Goal: Transaction & Acquisition: Book appointment/travel/reservation

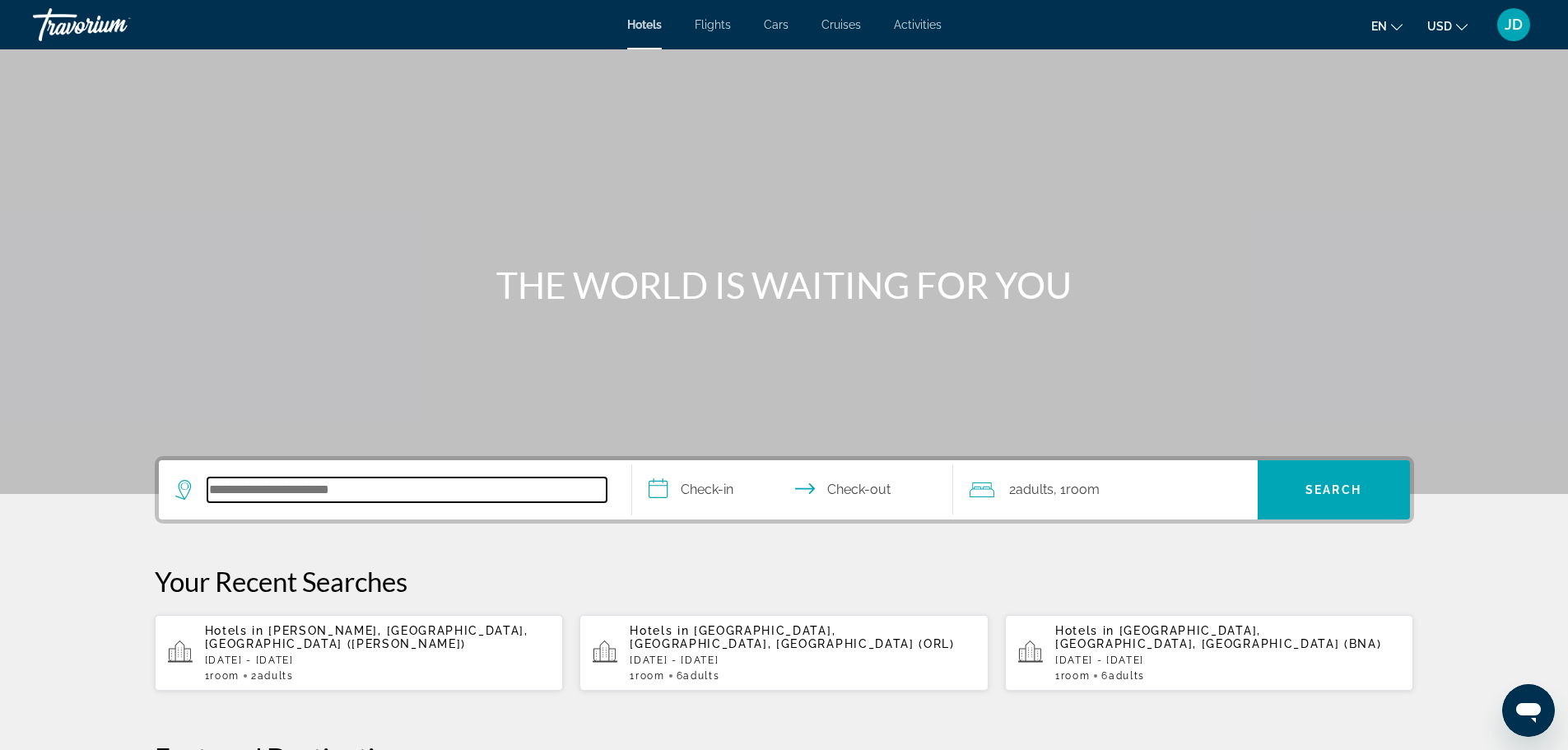
click at [290, 484] on input "Search hotel destination" at bounding box center [406, 489] width 399 height 25
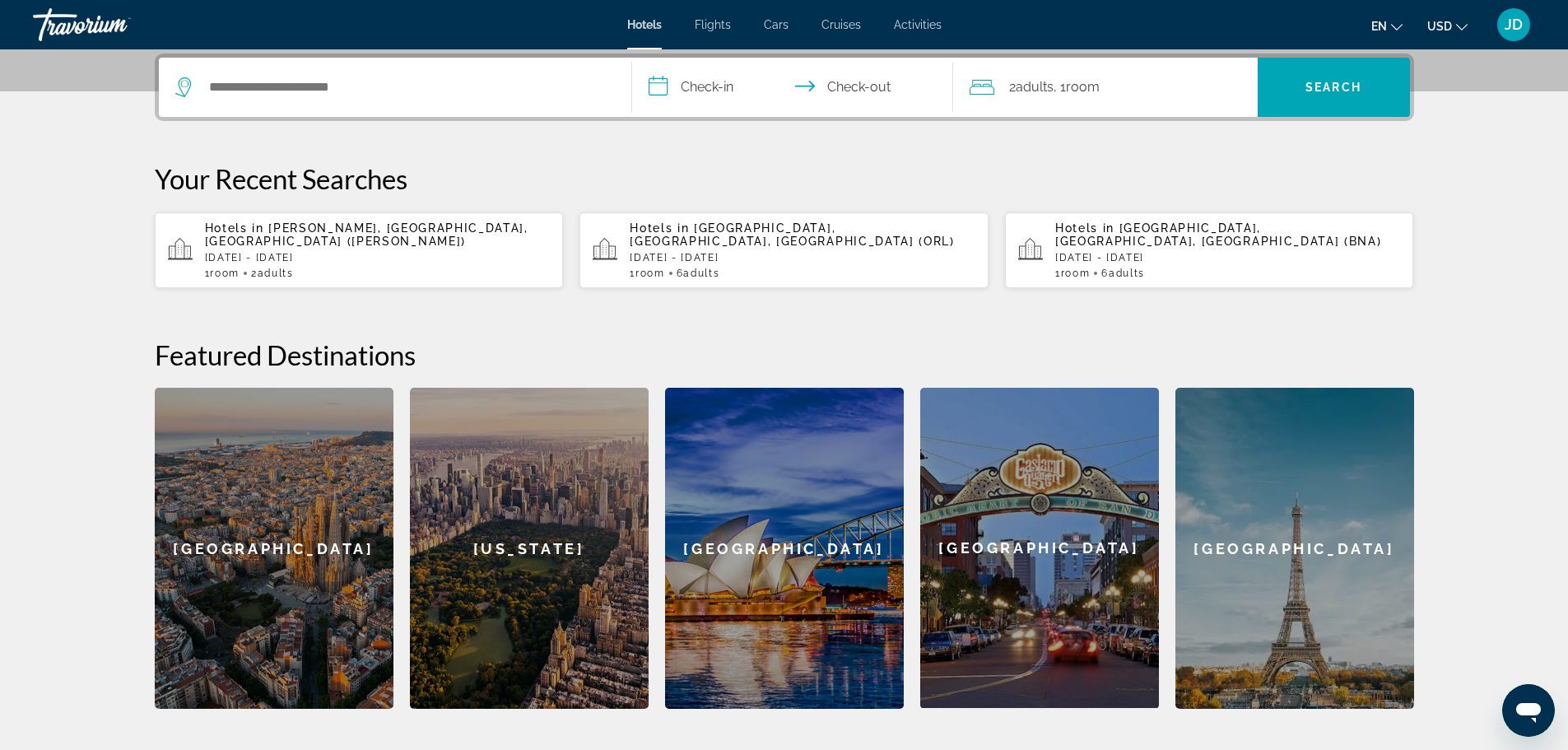
click at [391, 234] on span "[PERSON_NAME], [GEOGRAPHIC_DATA], [GEOGRAPHIC_DATA] ([PERSON_NAME])" at bounding box center [367, 234] width 323 height 26
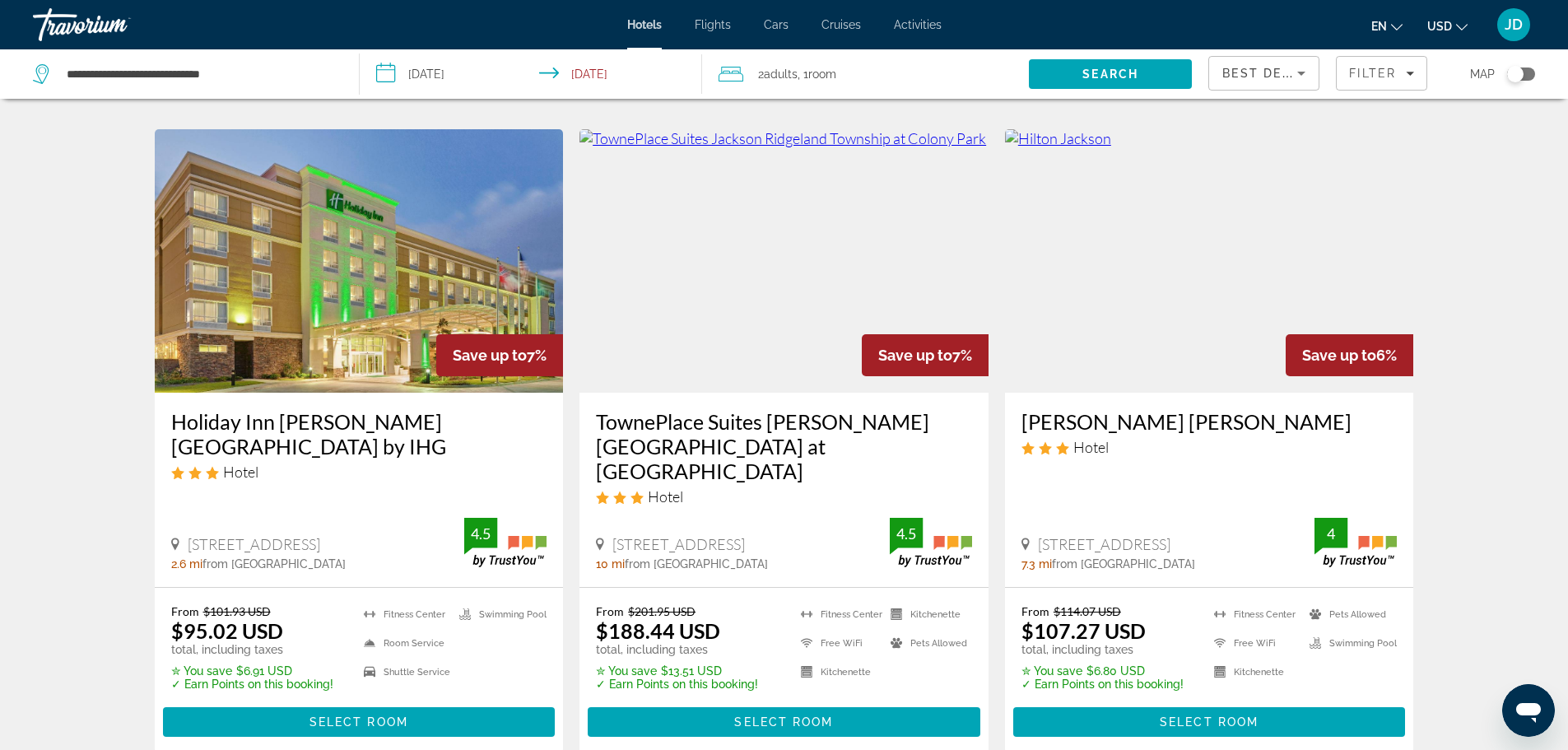
scroll to position [741, 0]
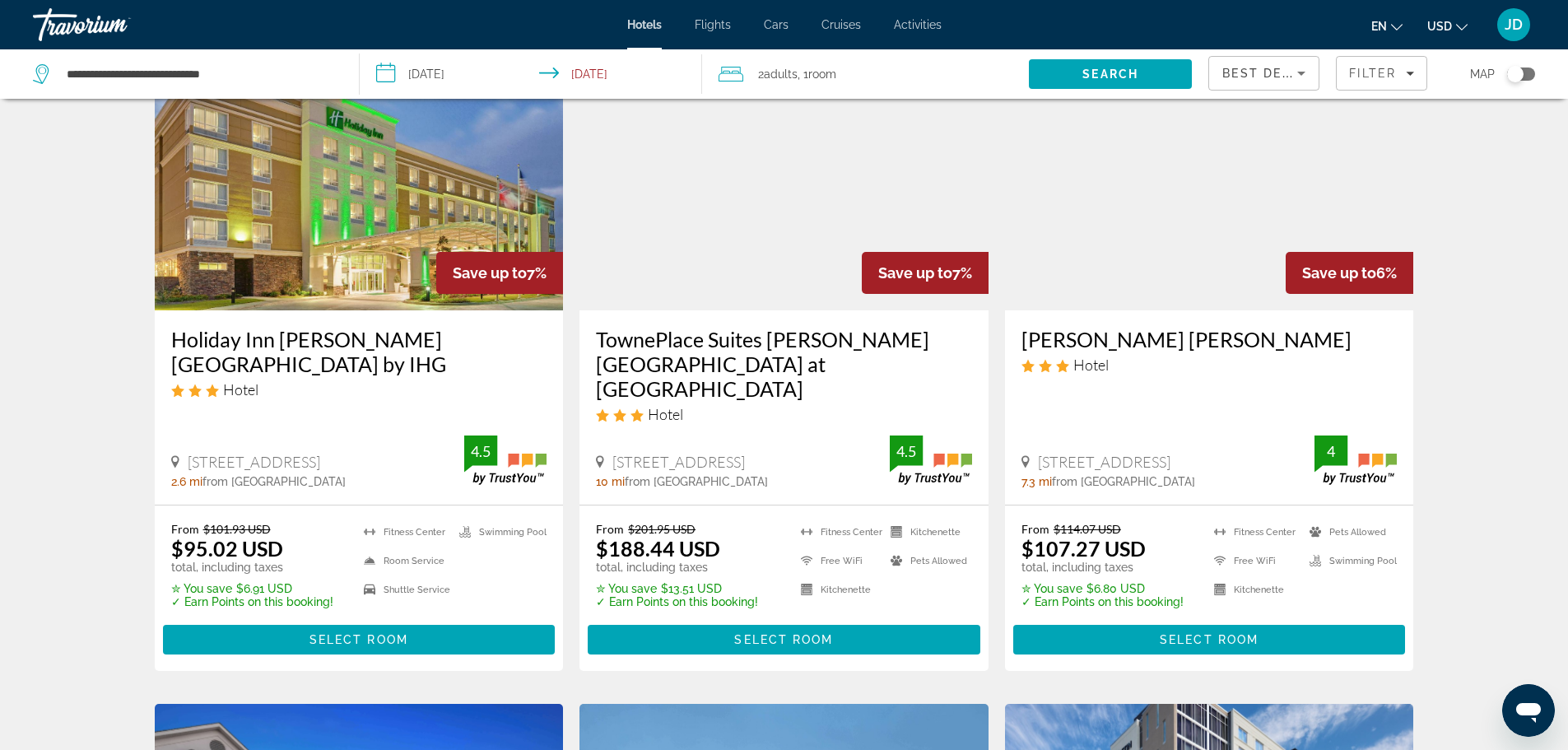
click at [1175, 252] on img "Main content" at bounding box center [1209, 178] width 409 height 263
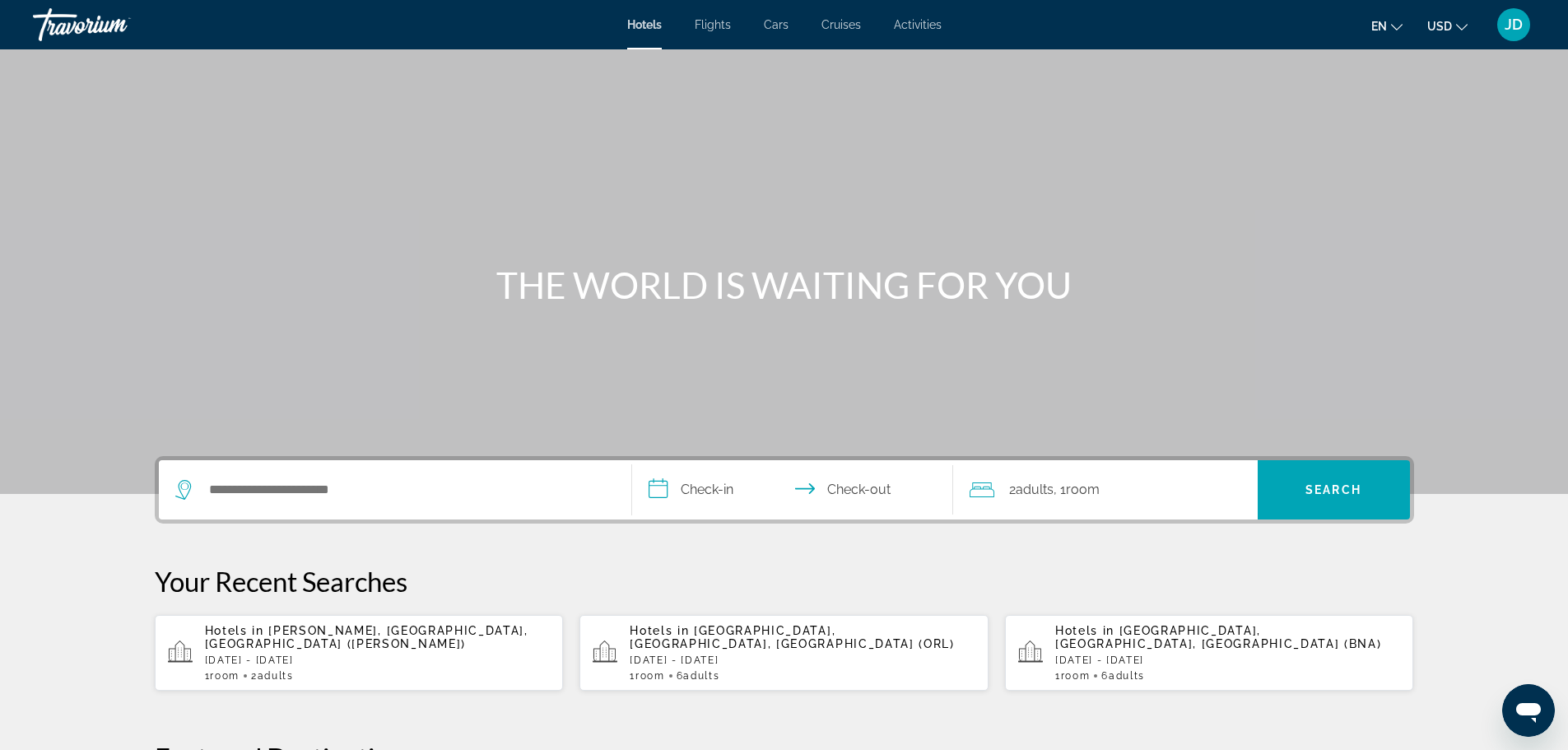
click at [776, 22] on span "Cars" at bounding box center [776, 25] width 25 height 14
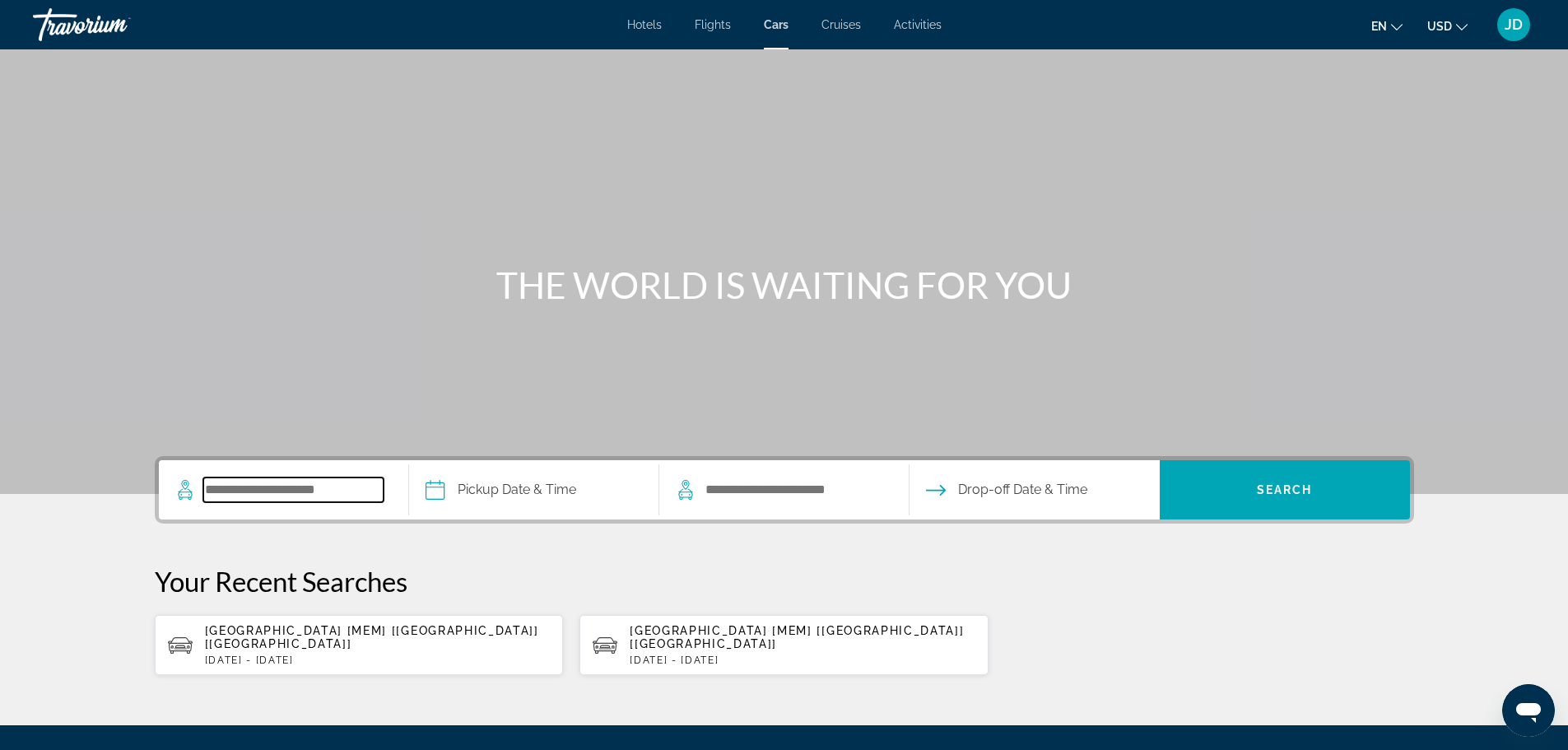
click at [332, 500] on input "Search pickup location" at bounding box center [293, 489] width 180 height 25
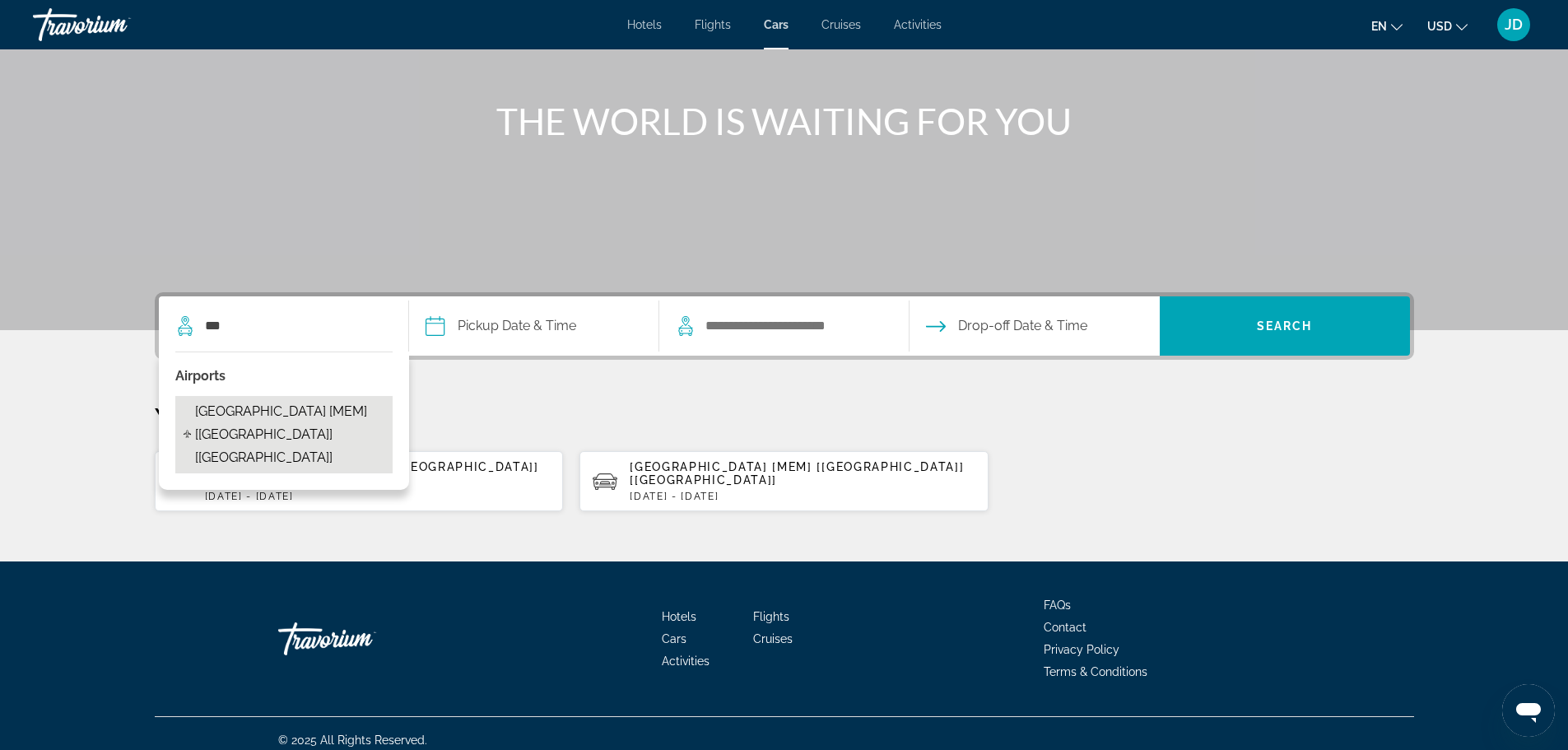
click at [244, 408] on span "Memphis Airport [MEM] [TN] [US]" at bounding box center [289, 434] width 189 height 69
type input "**********"
click at [244, 408] on p "Your Recent Searches" at bounding box center [784, 416] width 1259 height 33
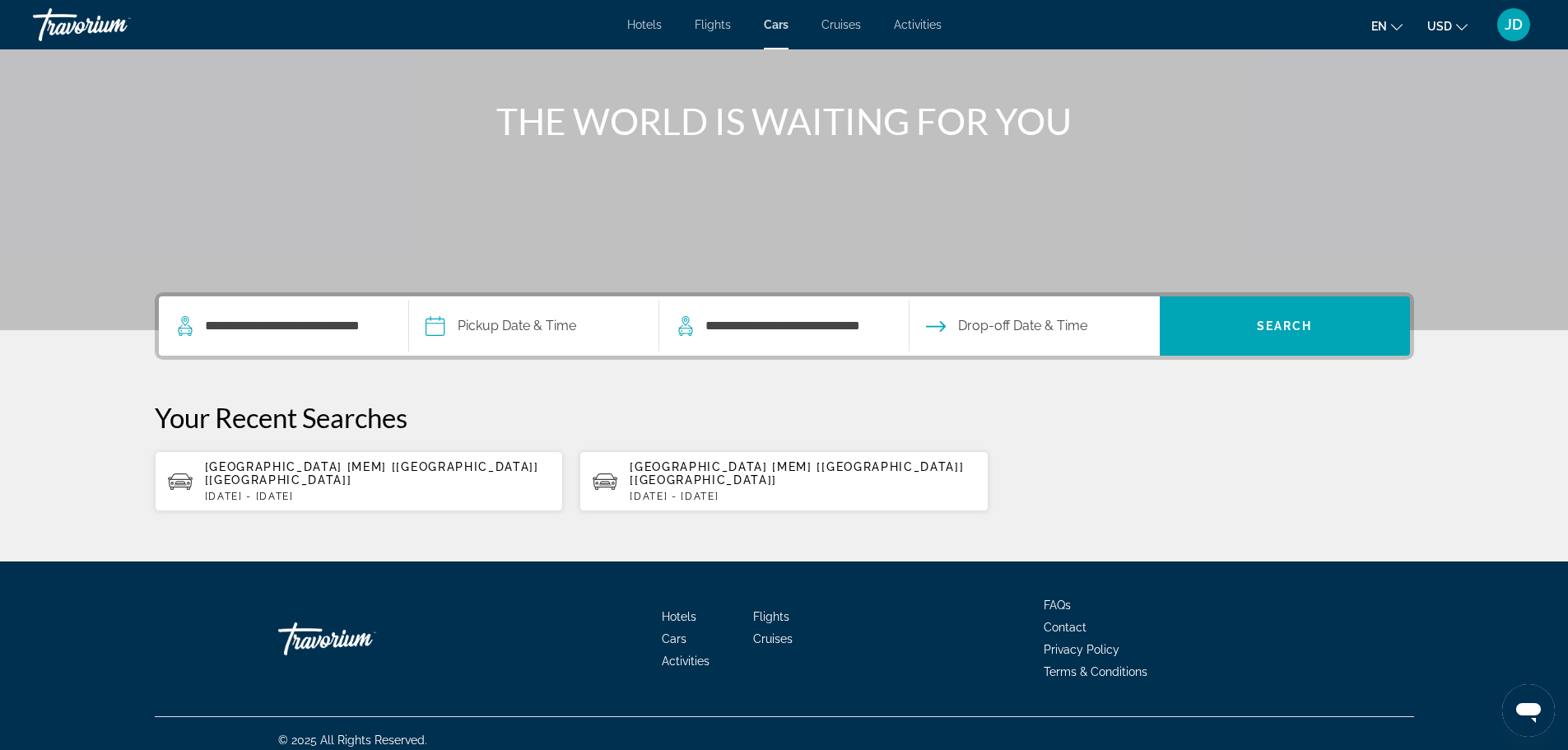
click at [464, 327] on input "Pickup date" at bounding box center [533, 328] width 257 height 64
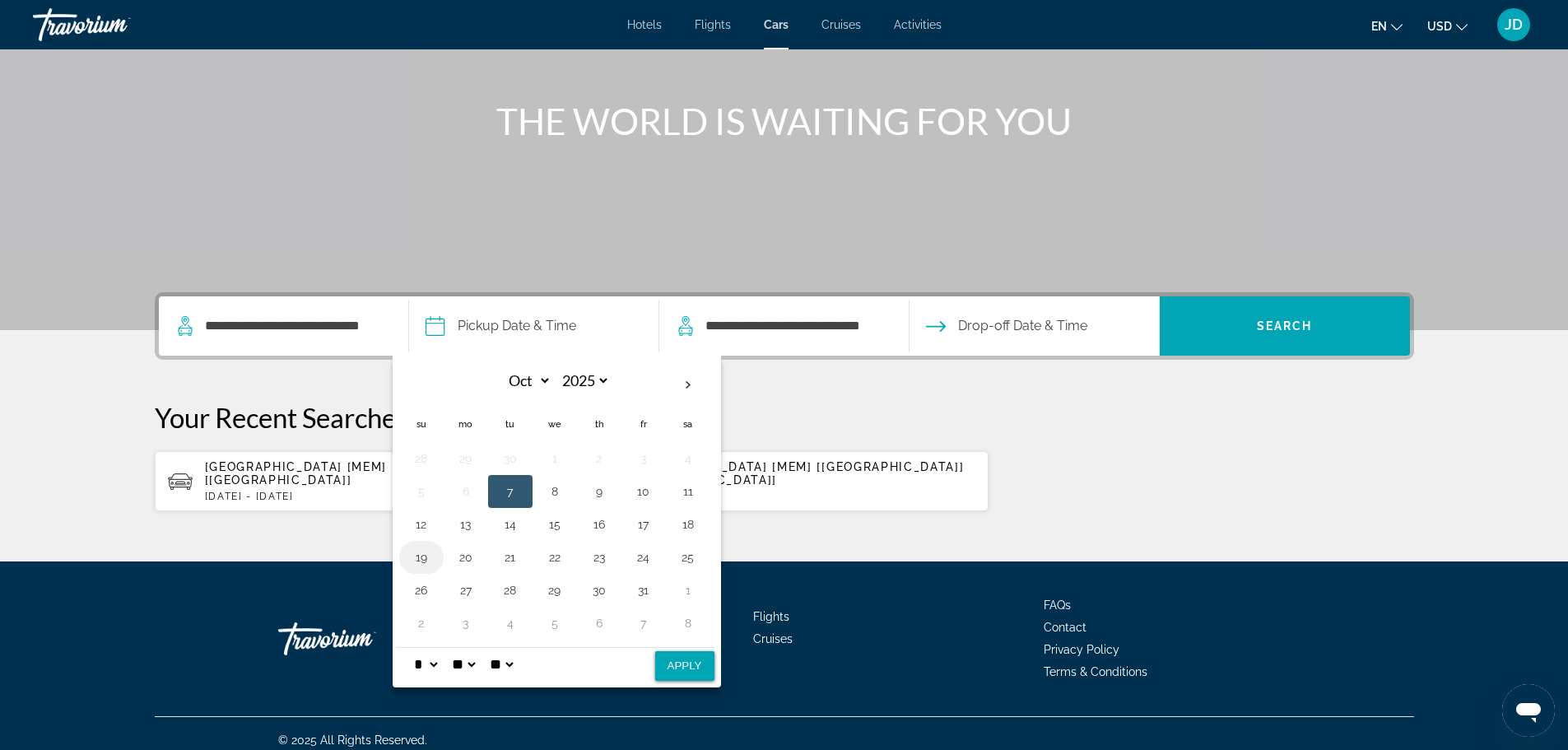
click at [415, 563] on button "19" at bounding box center [421, 556] width 26 height 23
click at [436, 665] on select "* * * * * * * * * ** ** **" at bounding box center [425, 664] width 30 height 33
select select "*"
click at [411, 648] on select "* * * * * * * * * ** ** **" at bounding box center [425, 664] width 30 height 33
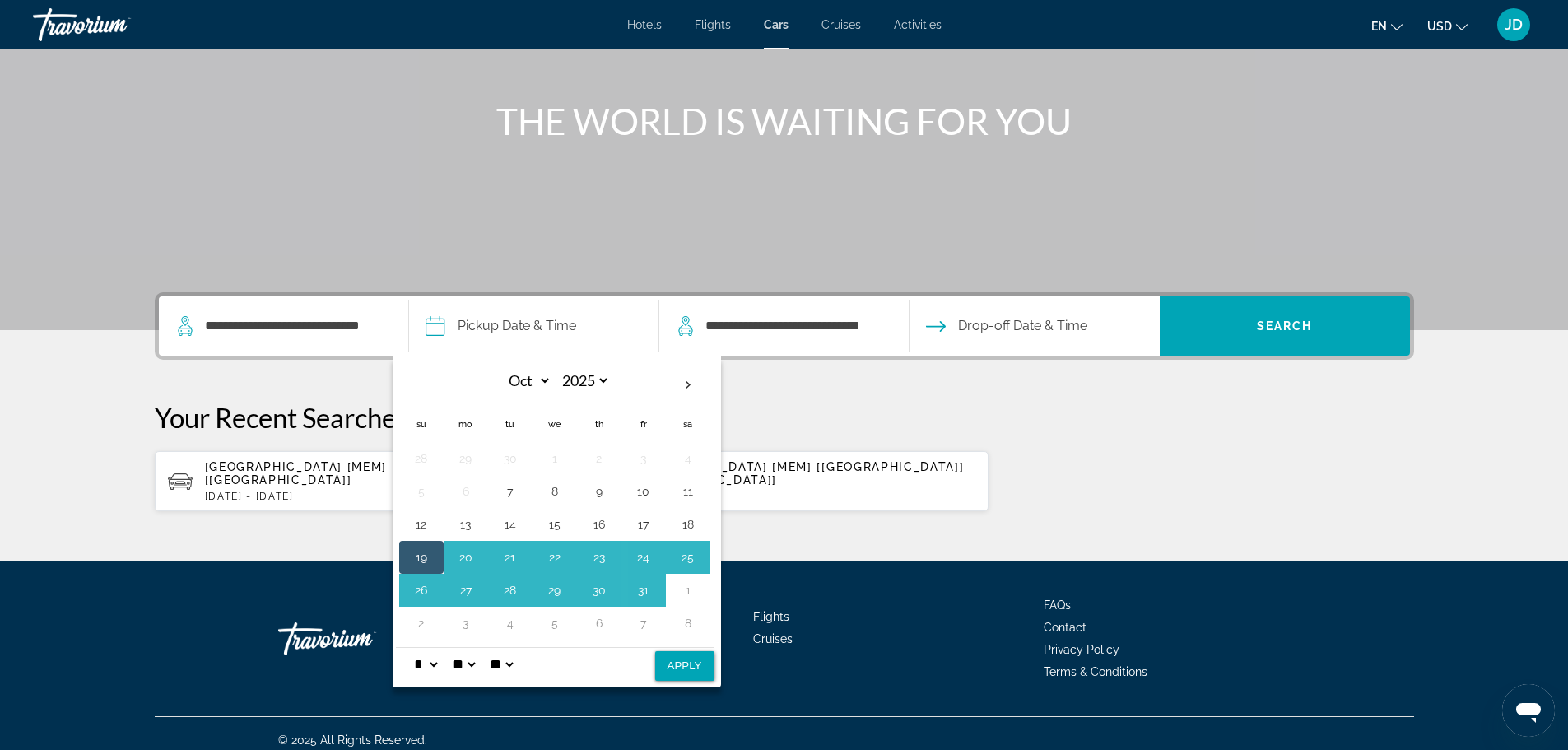
click at [516, 665] on select "** **" at bounding box center [500, 664] width 30 height 33
select select "**"
click at [497, 648] on select "** **" at bounding box center [500, 664] width 30 height 33
click at [678, 678] on button "Apply" at bounding box center [685, 665] width 59 height 30
type input "**********"
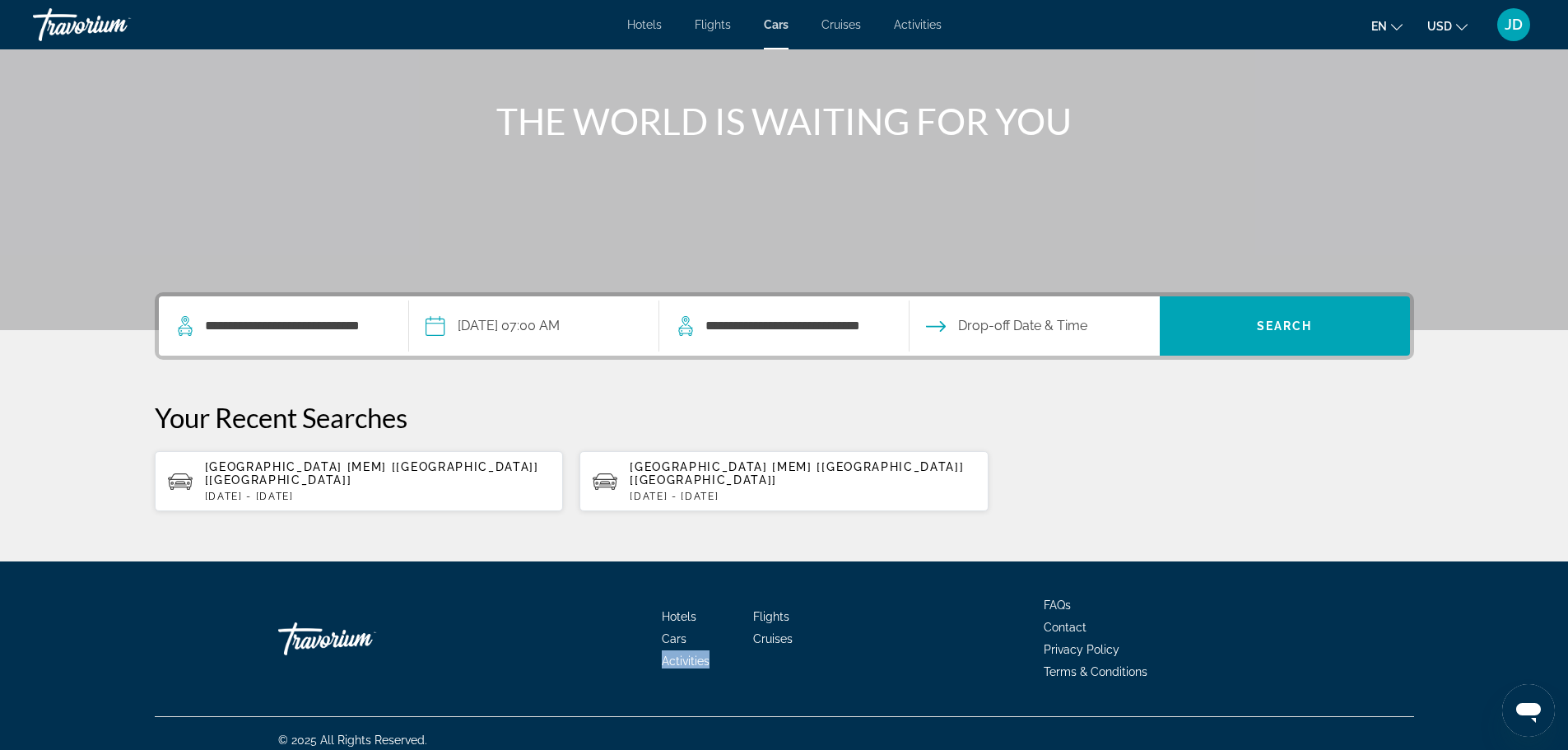
click at [678, 678] on div "Hotels Flights Cars Cruises Activities FAQs Contact Privacy Policy Terms & Cond…" at bounding box center [784, 638] width 1259 height 155
click at [988, 323] on input "Drop-off date" at bounding box center [1033, 328] width 257 height 64
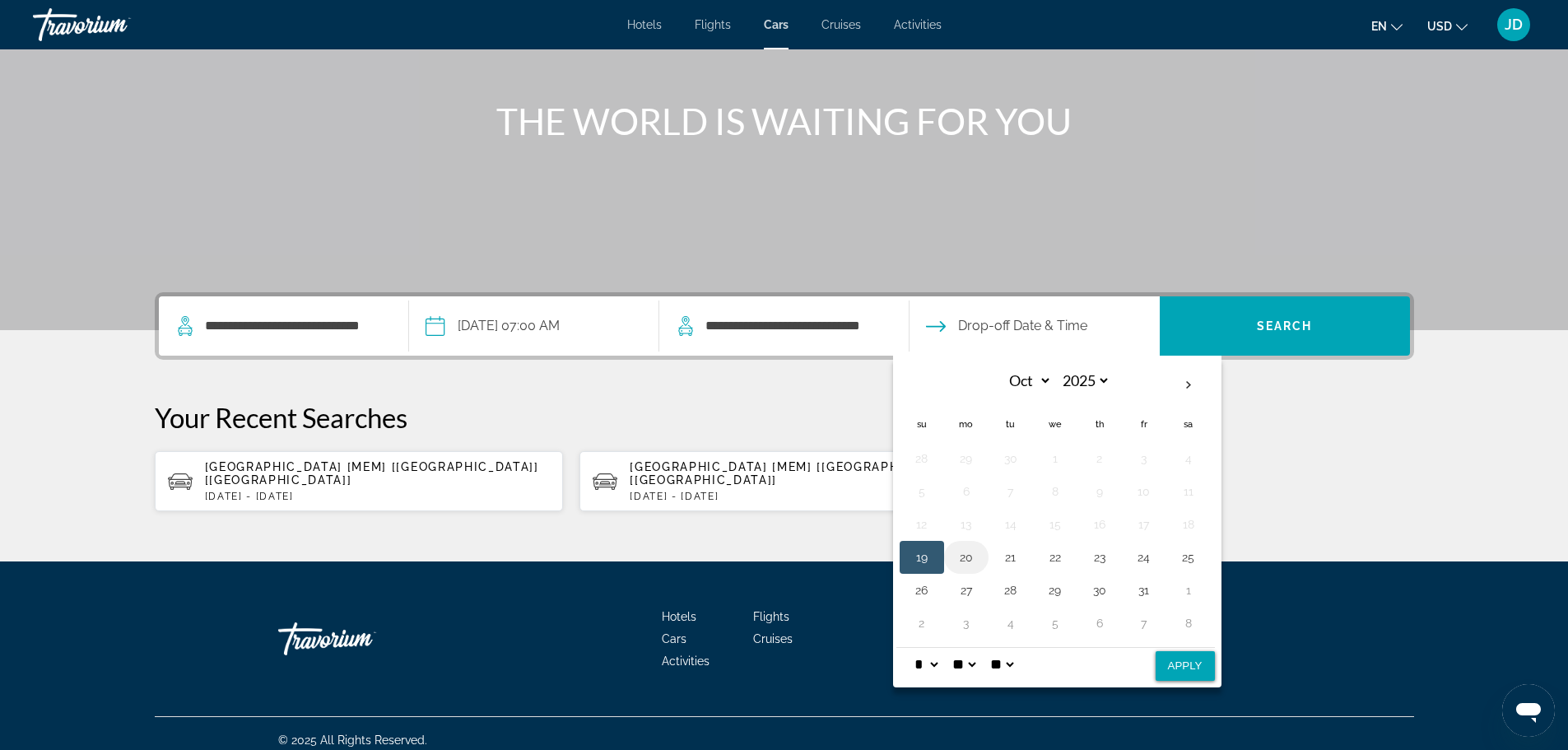
click at [969, 564] on button "20" at bounding box center [966, 556] width 26 height 23
click at [1183, 663] on button "Apply" at bounding box center [1185, 665] width 59 height 30
type input "**********"
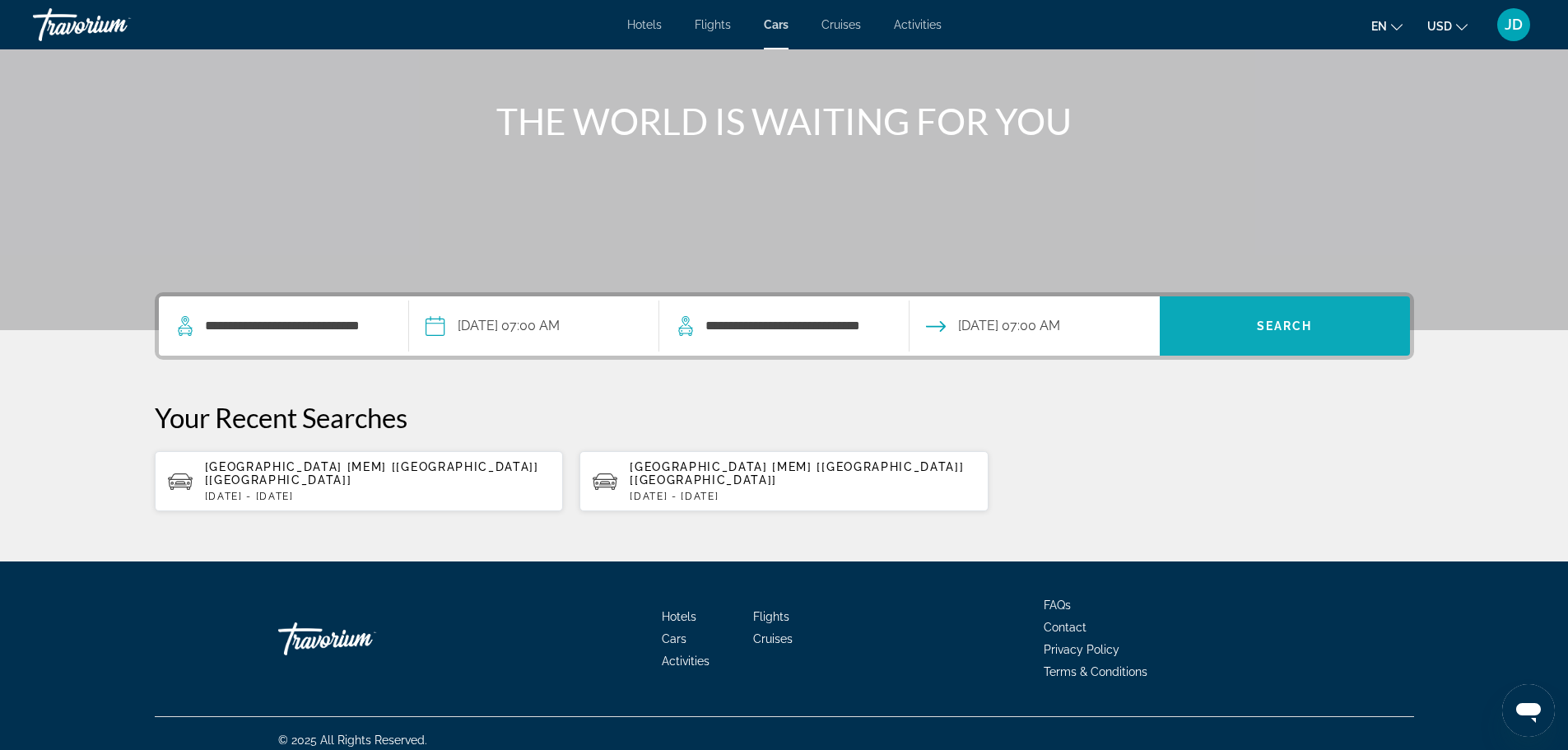
click at [1284, 327] on span "Search" at bounding box center [1284, 326] width 56 height 14
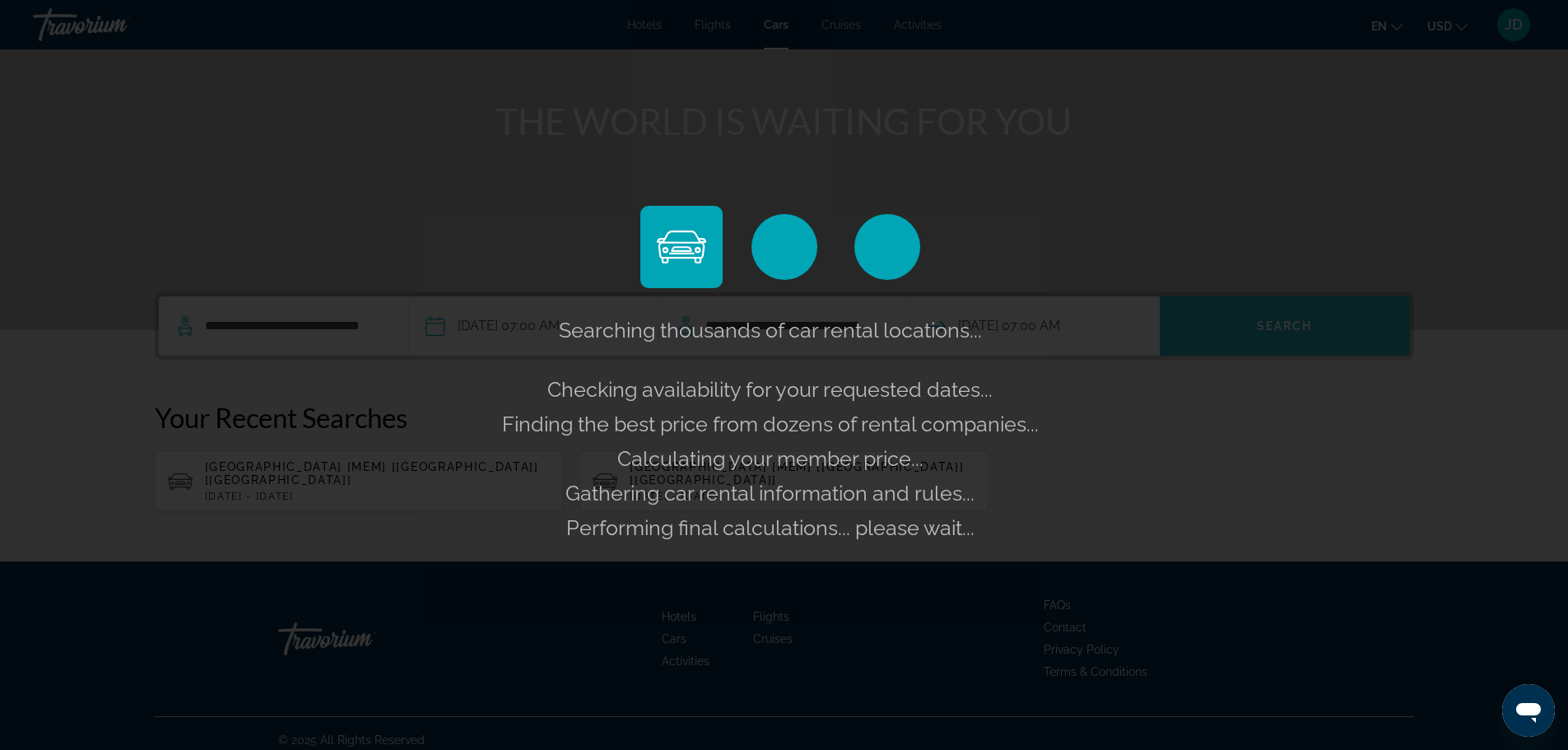
click at [1284, 327] on div "Searching thousands of car rental locations... Checking availability for your r…" at bounding box center [784, 375] width 1568 height 750
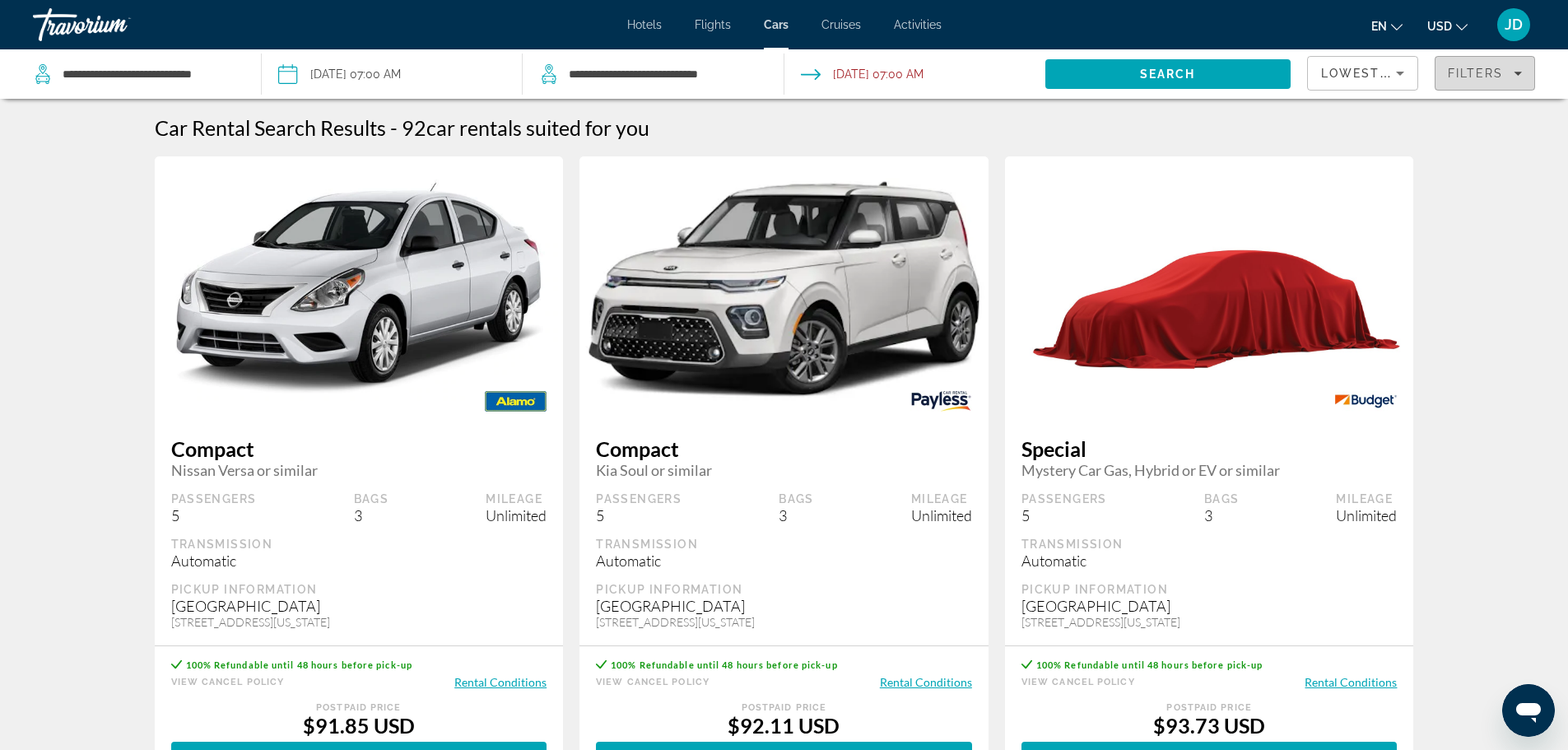
click at [1509, 74] on div "Filters" at bounding box center [1485, 74] width 75 height 14
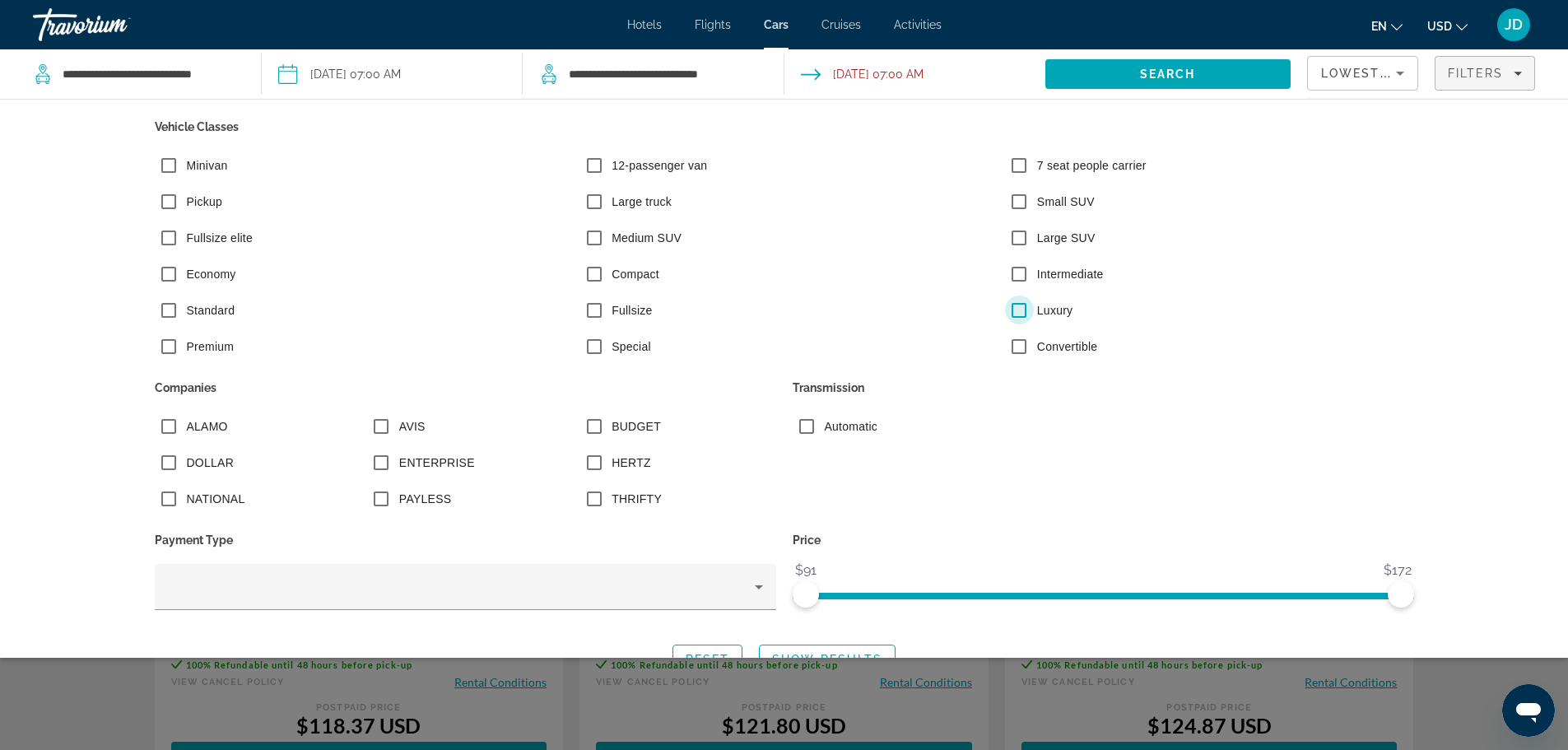
scroll to position [114, 0]
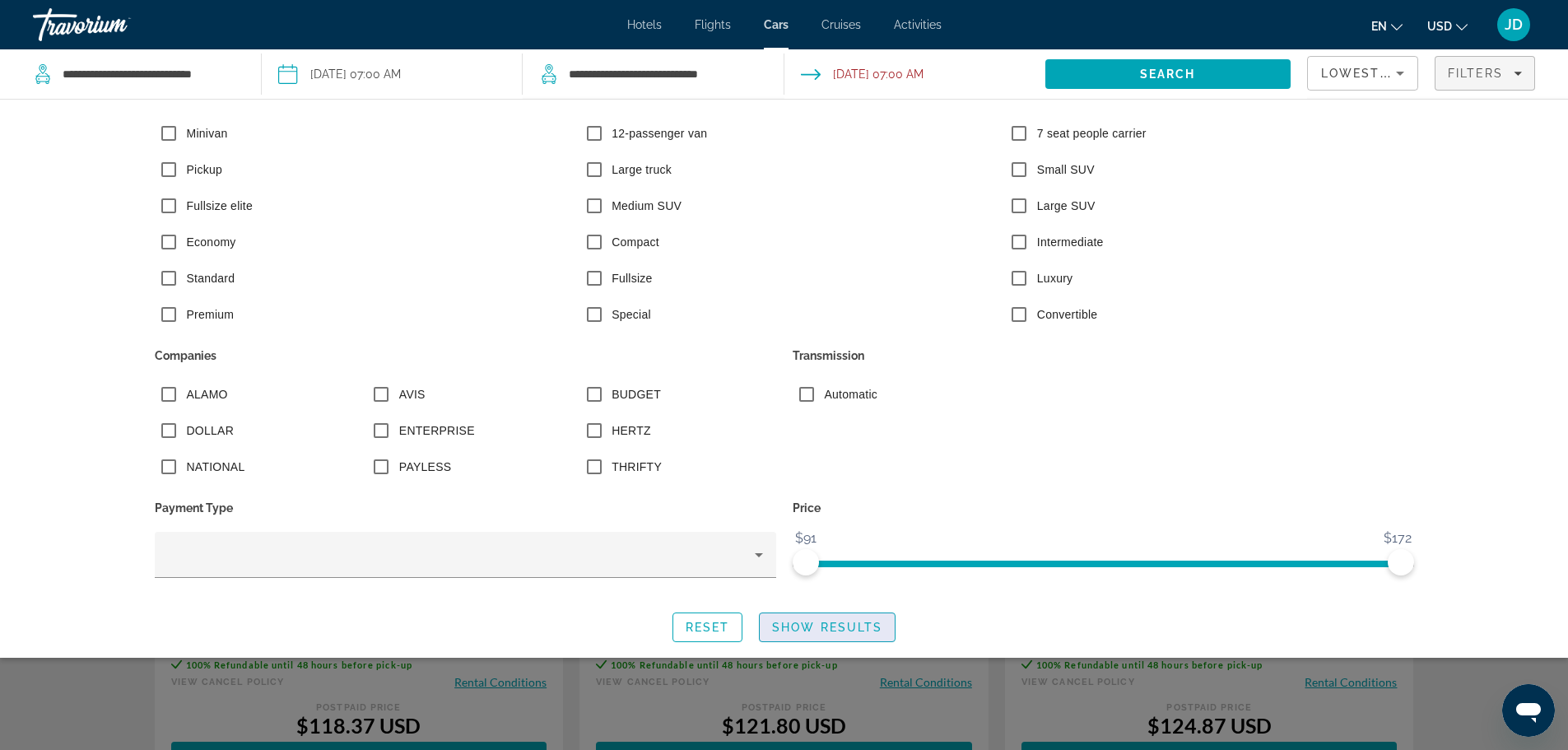
click at [804, 626] on span "Show Results" at bounding box center [827, 627] width 110 height 14
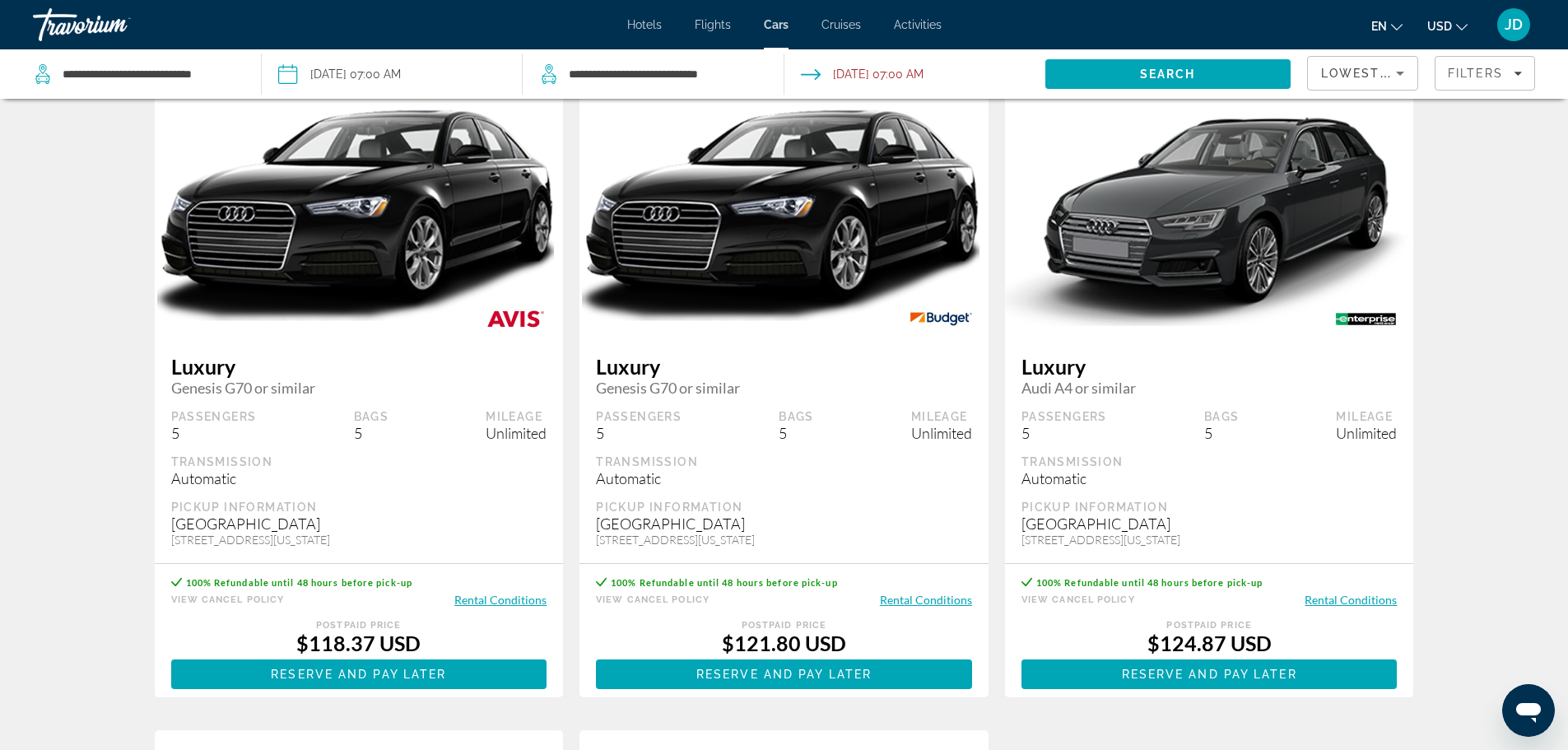
scroll to position [0, 0]
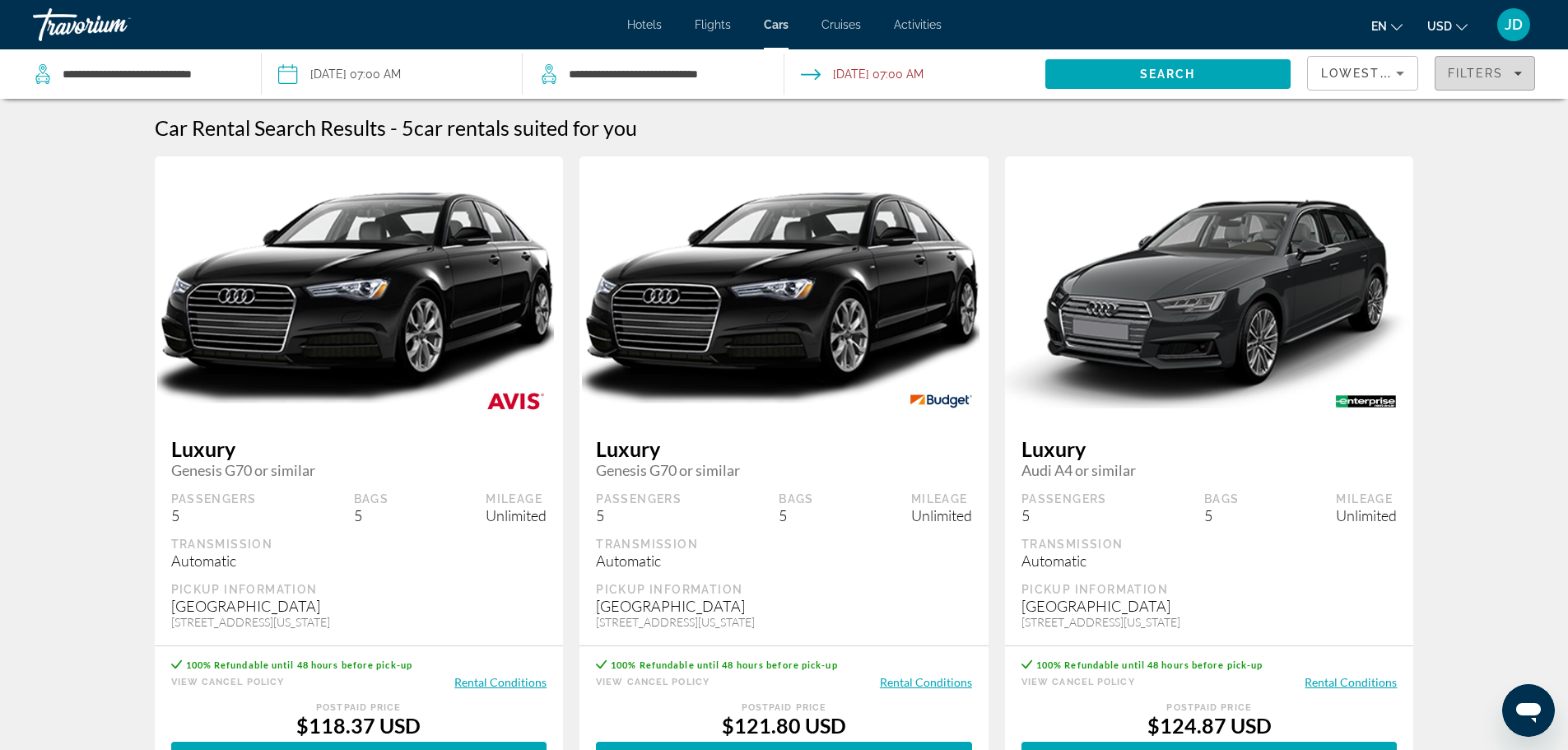
click at [1492, 80] on span "Filters" at bounding box center [1485, 73] width 100 height 40
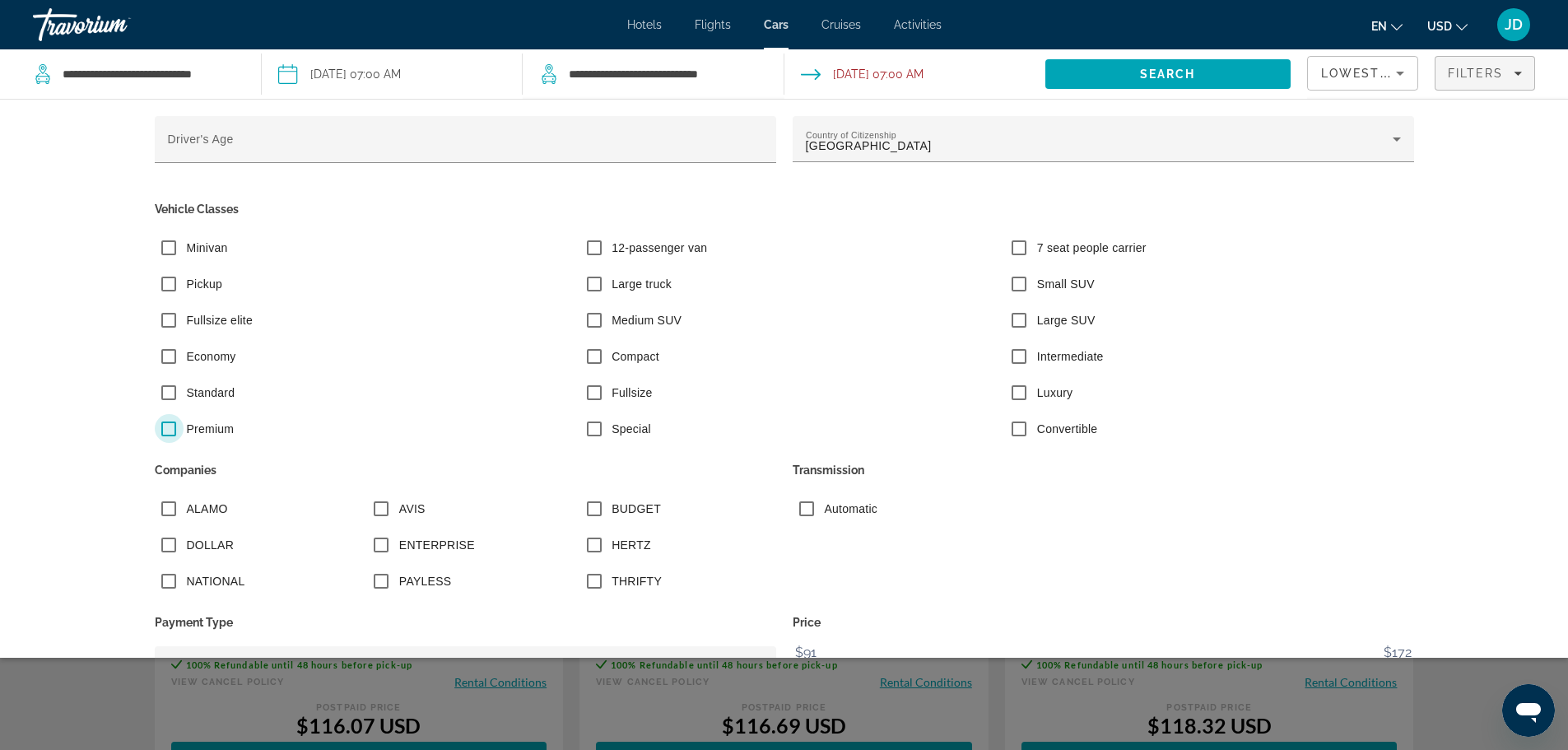
scroll to position [114, 0]
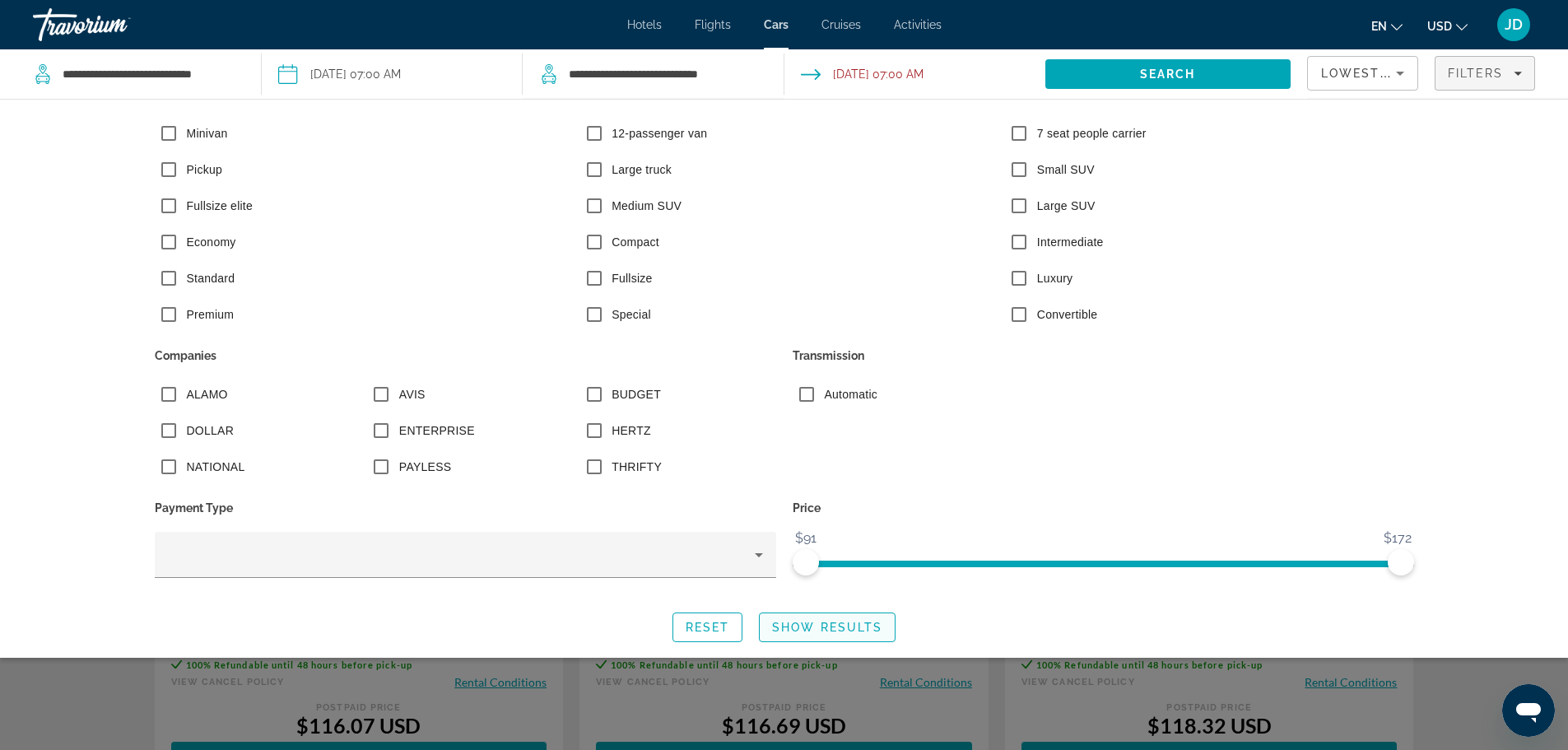
click at [839, 631] on span "Show Results" at bounding box center [827, 627] width 110 height 14
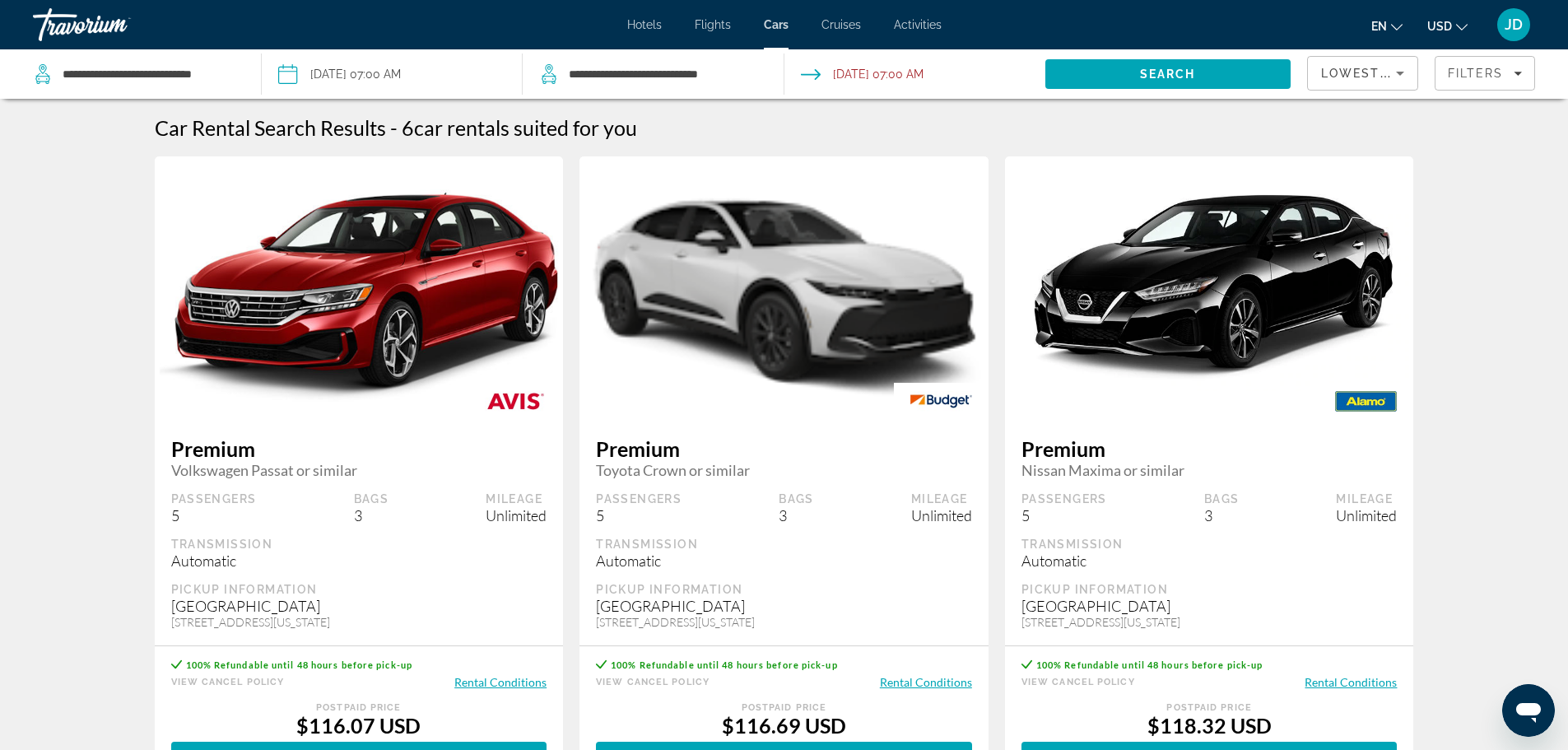
click at [839, 629] on div "2491 Winchester Rd Suite #104 Memphis Intl Airport, Memphis, 38116, TN, Tenness…" at bounding box center [784, 621] width 376 height 14
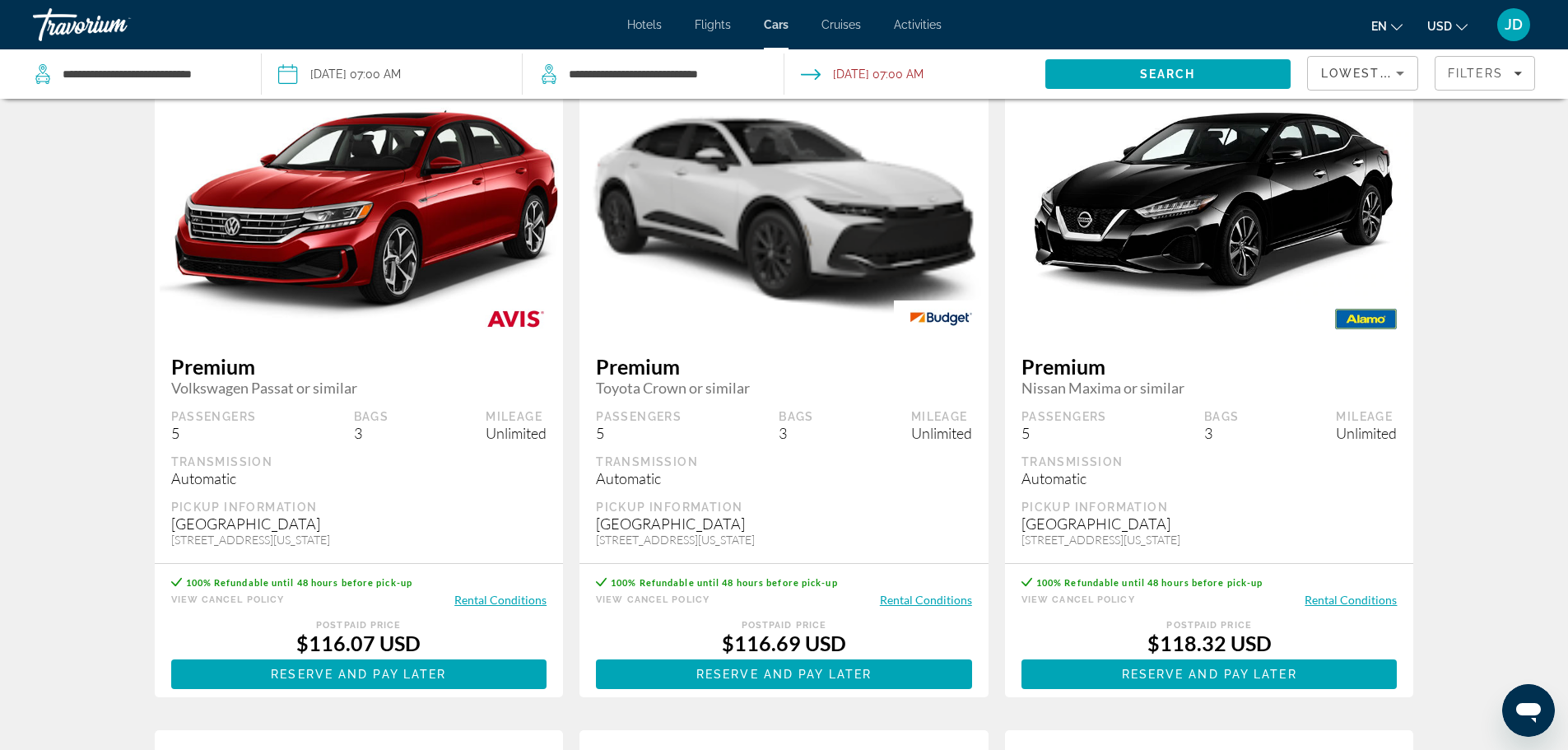
scroll to position [0, 0]
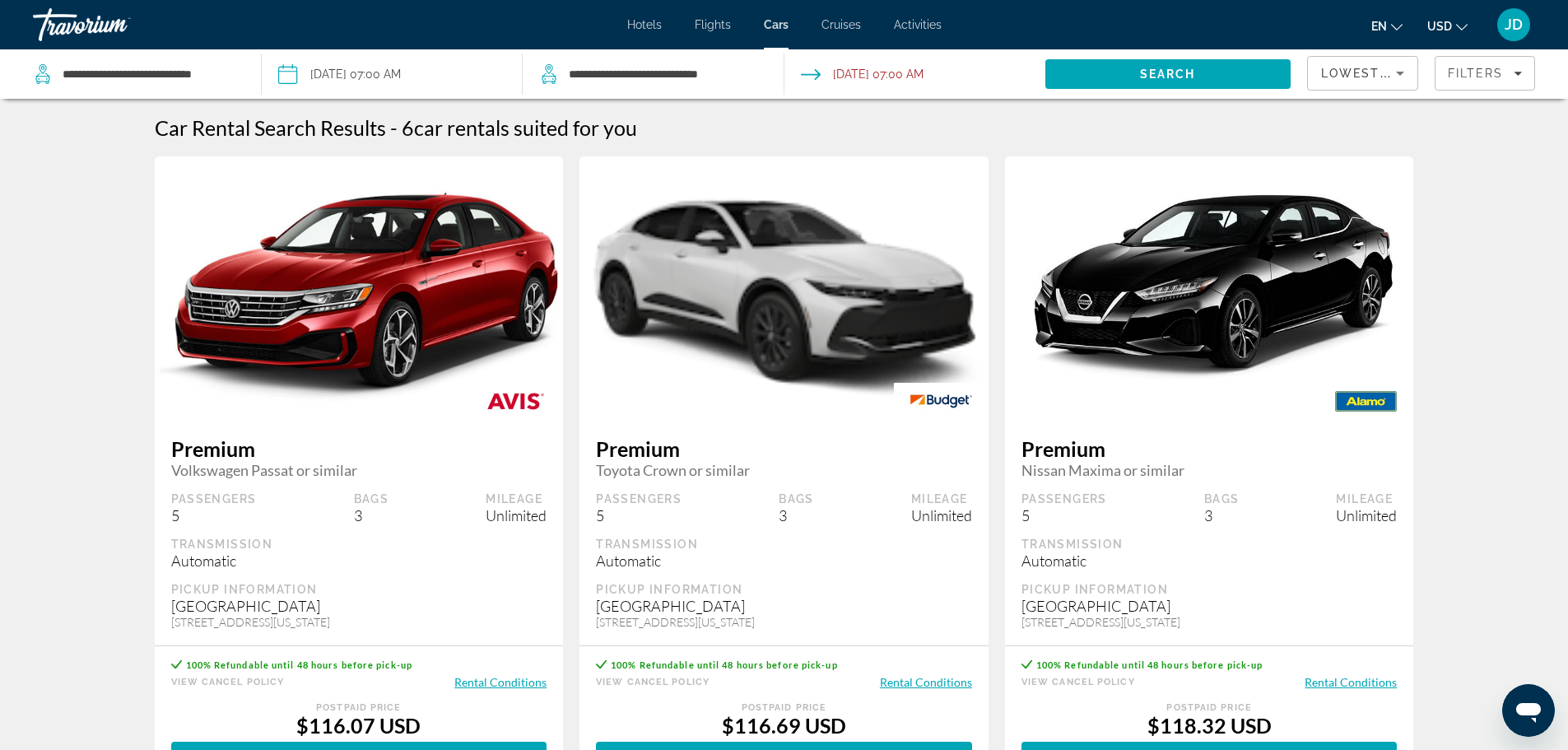
click at [765, 405] on figure "Main content" at bounding box center [783, 288] width 409 height 263
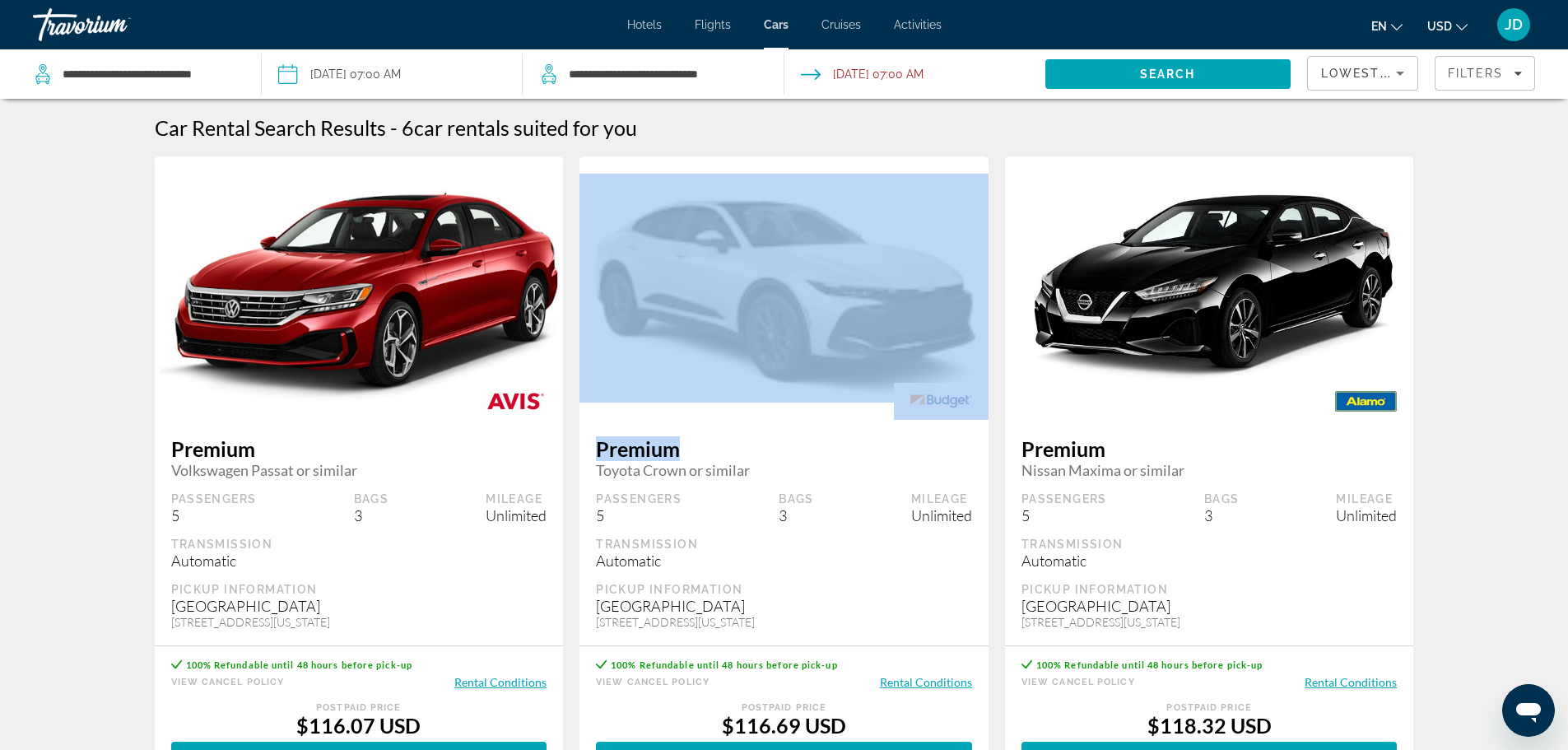
click at [765, 405] on figure "Main content" at bounding box center [783, 288] width 409 height 263
click at [781, 447] on span "Premium" at bounding box center [784, 448] width 376 height 25
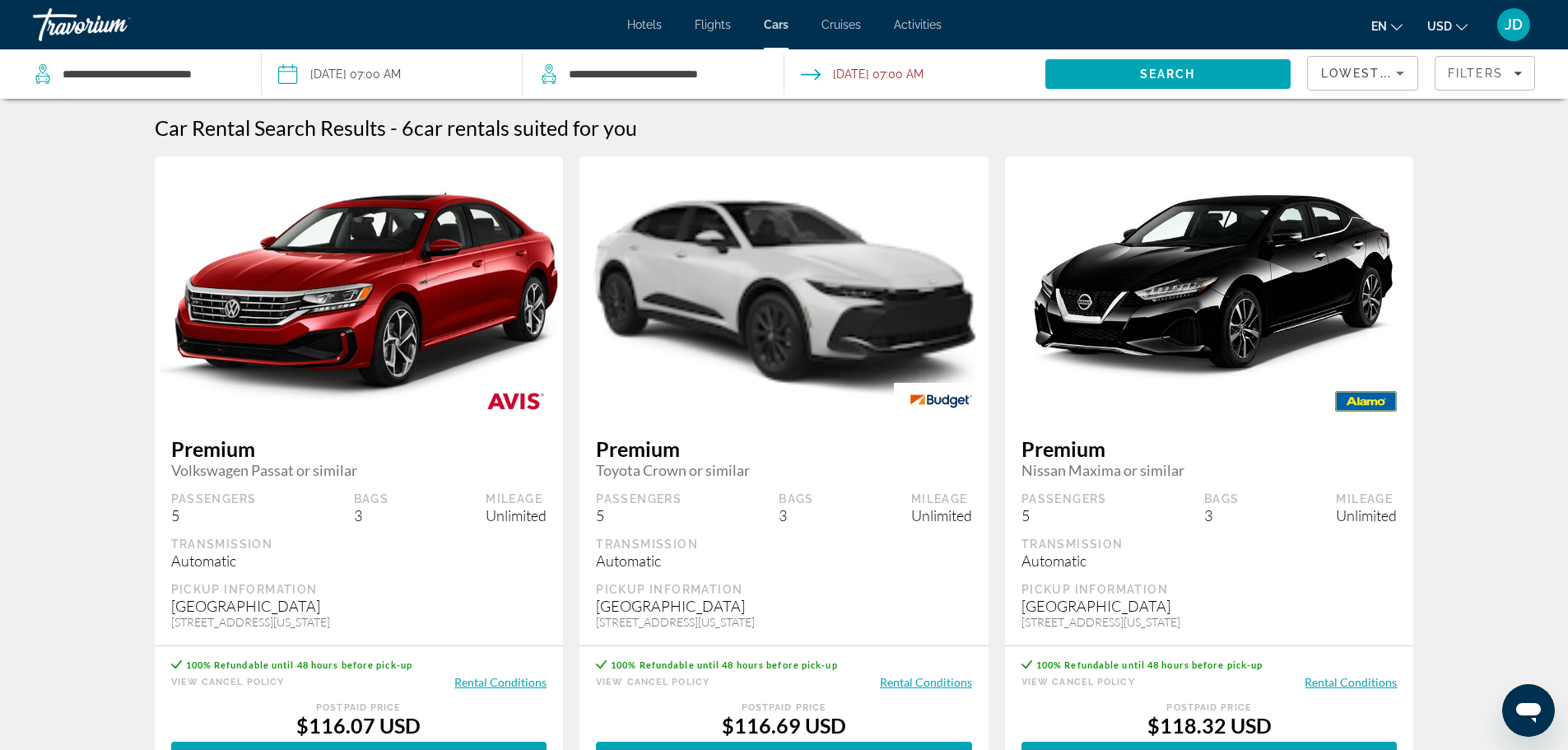
click at [819, 574] on div "Premium Toyota Crown or similar Passengers 5 Bags 3 Mileage Unlimited Transmiss…" at bounding box center [783, 532] width 409 height 225
click at [1480, 71] on span "Filters" at bounding box center [1476, 74] width 56 height 14
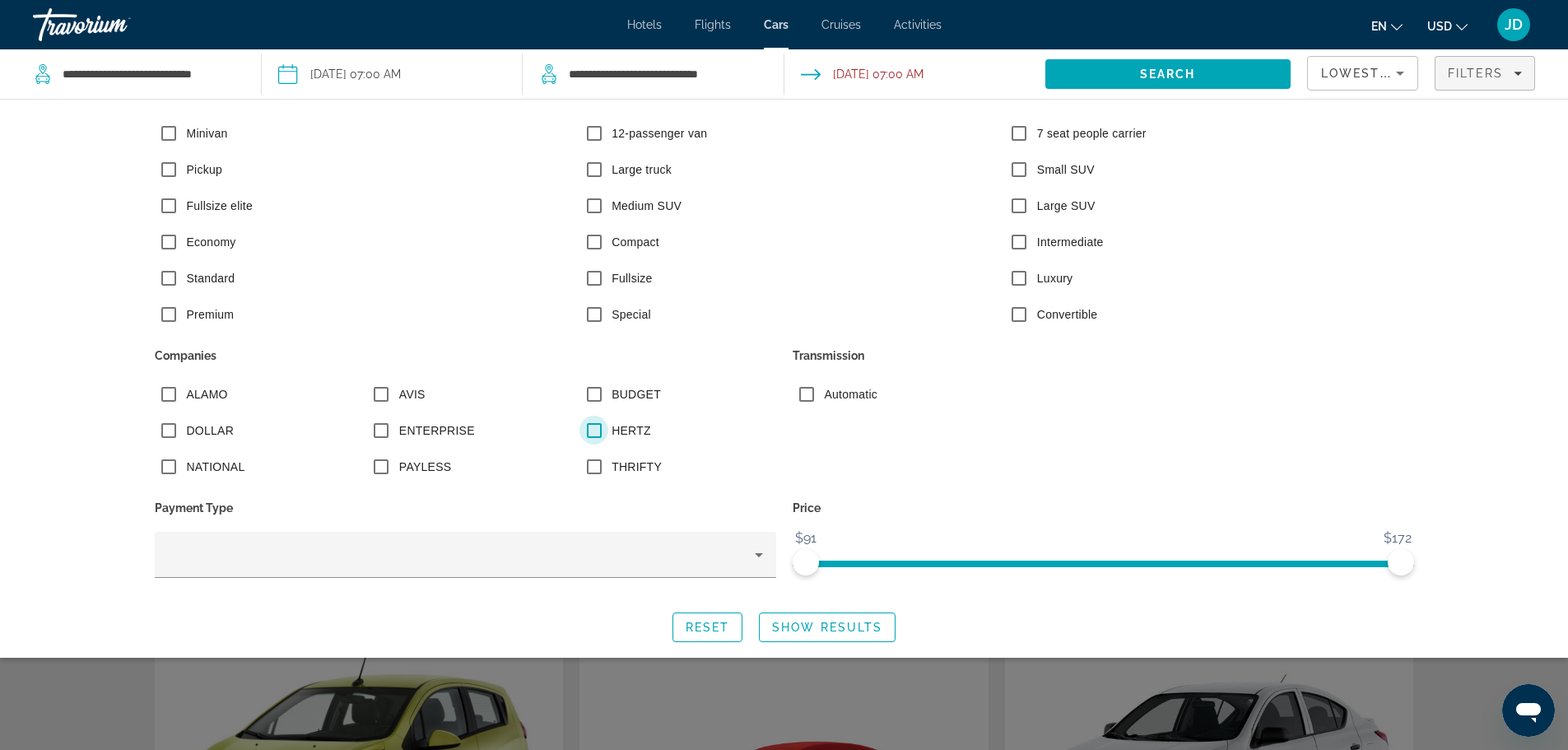
scroll to position [247, 0]
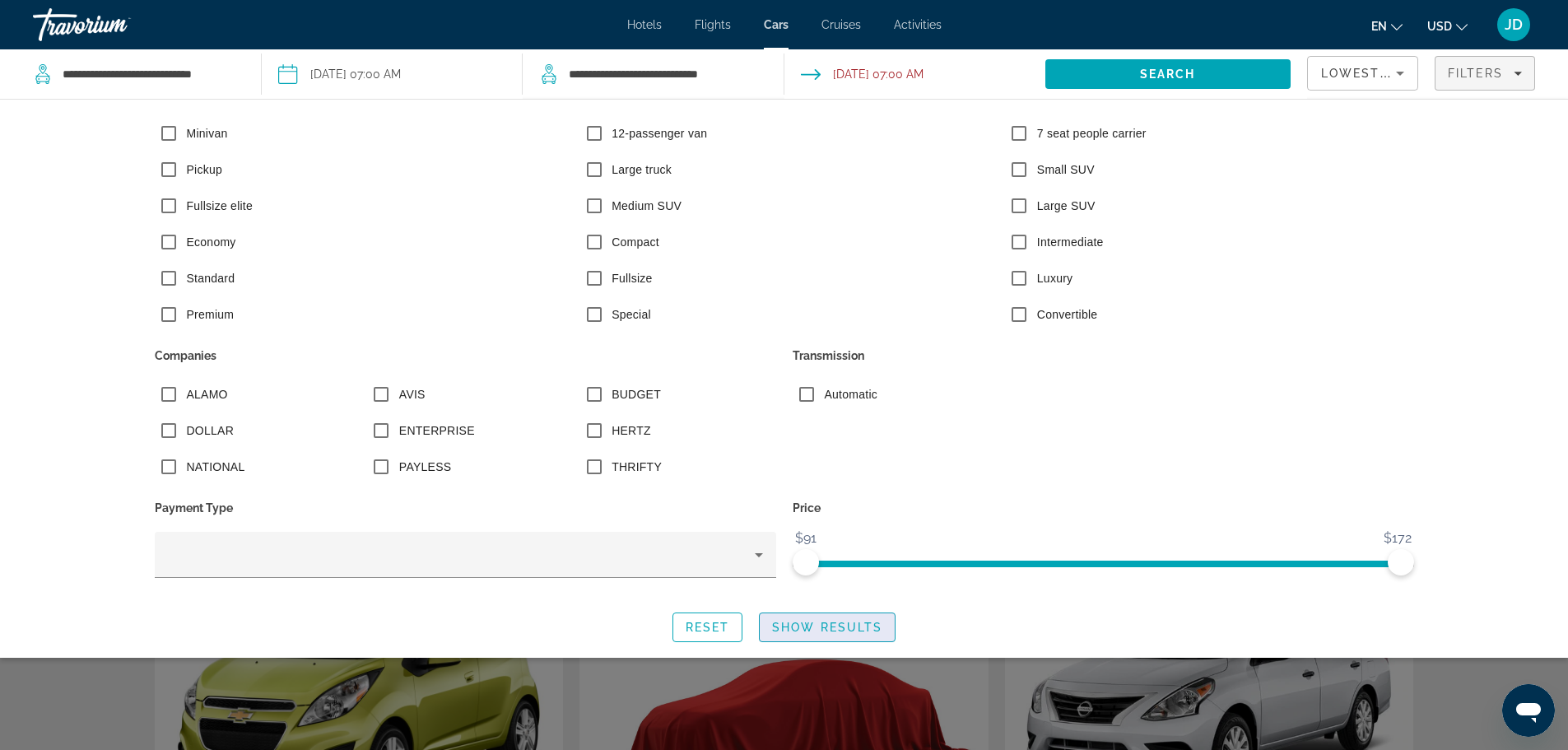
click at [820, 623] on span "Show Results" at bounding box center [827, 627] width 110 height 14
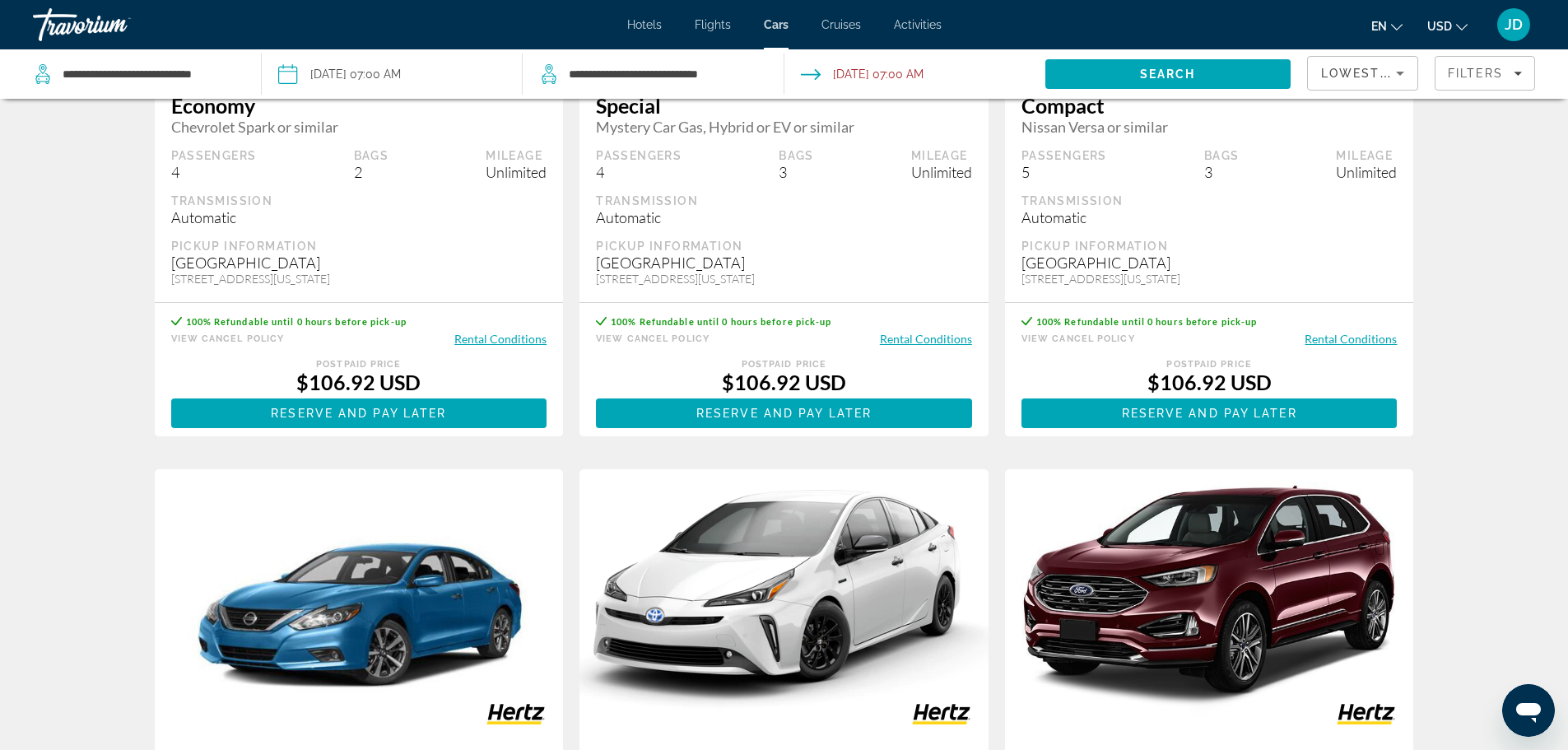
scroll to position [505, 0]
